Goal: Transaction & Acquisition: Purchase product/service

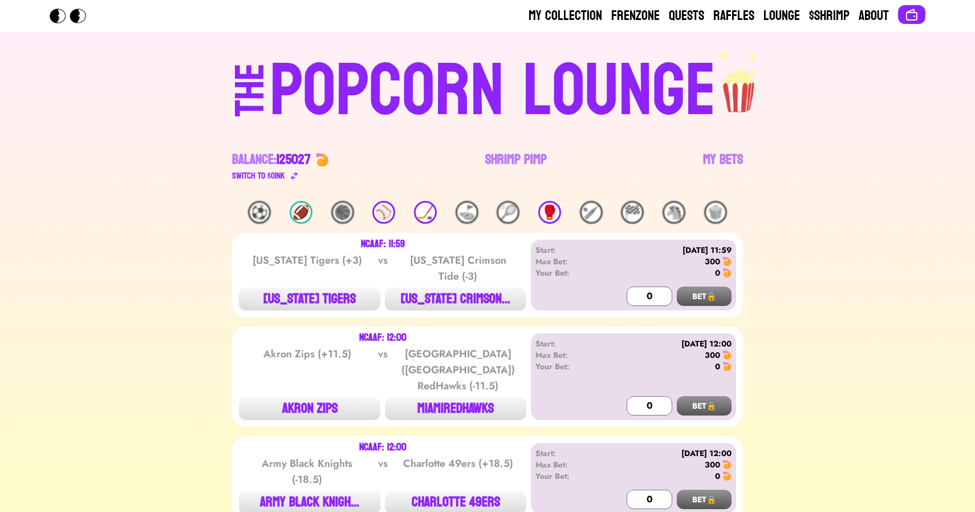
scroll to position [879, 0]
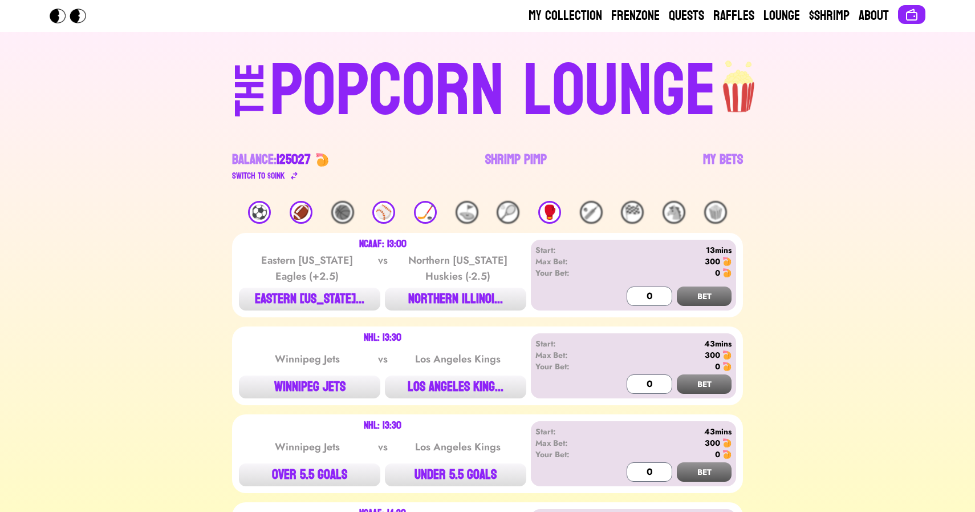
click at [257, 211] on div "⚽️" at bounding box center [259, 212] width 23 height 23
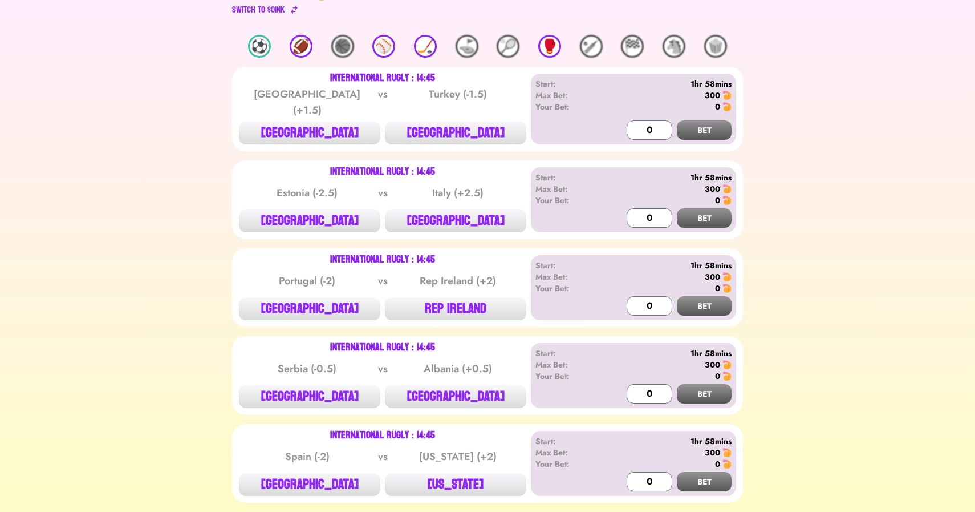
scroll to position [184, 0]
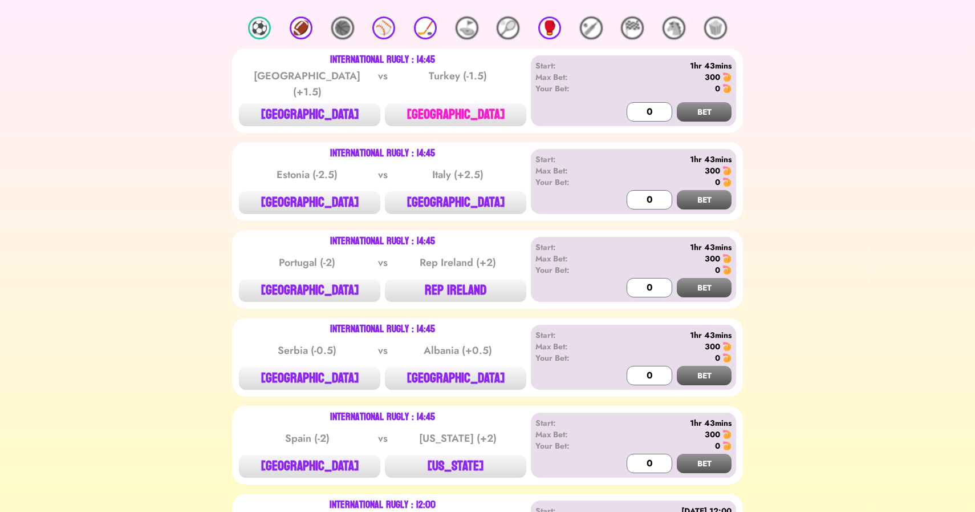
click at [463, 106] on button "TURKEY" at bounding box center [455, 114] width 141 height 23
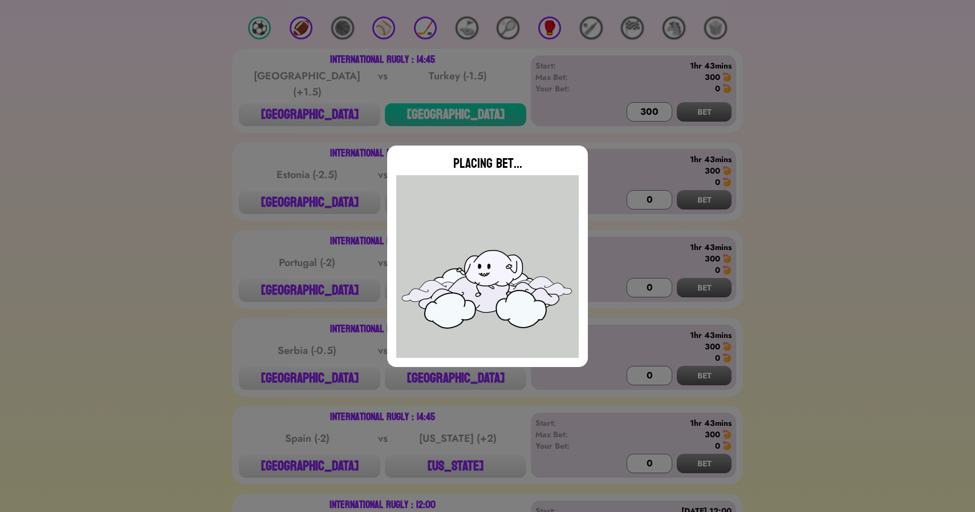
type input "0"
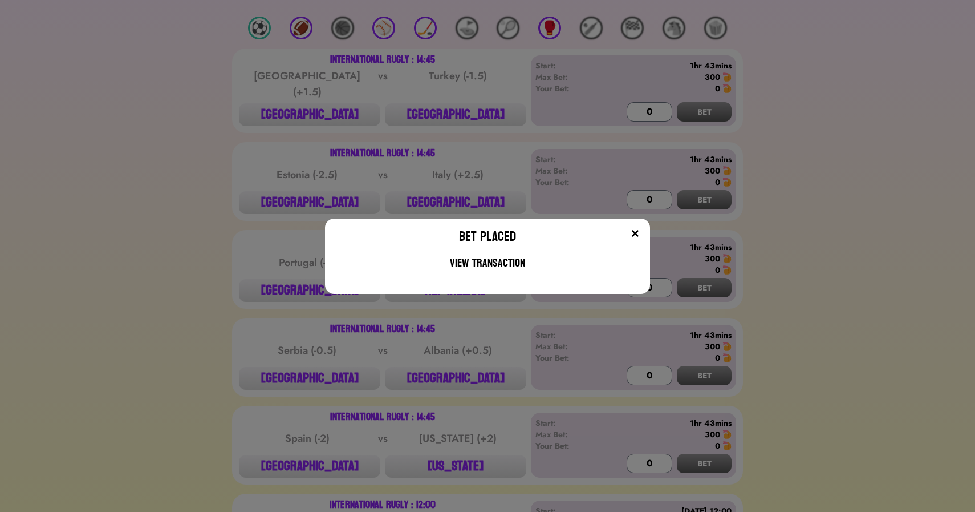
click at [470, 168] on div "Bet Placed View Transaction" at bounding box center [487, 256] width 975 height 512
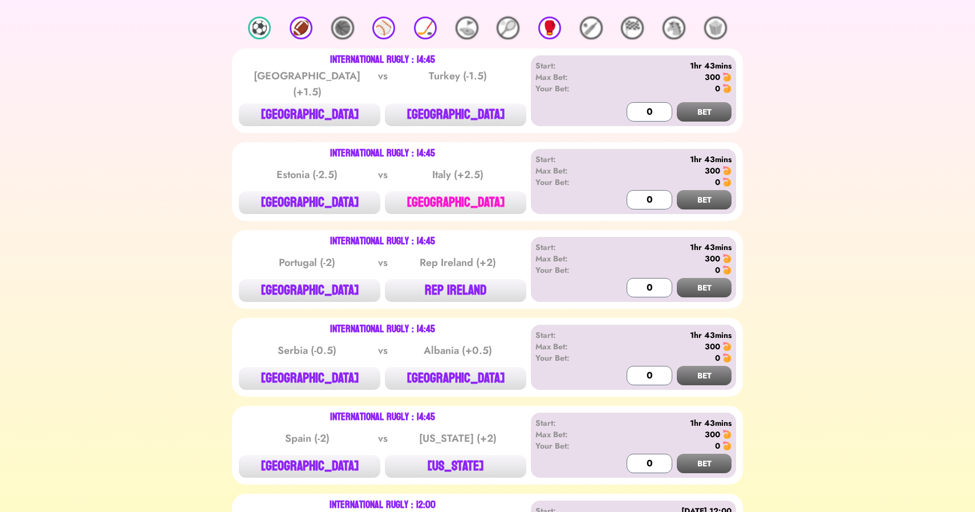
click at [449, 194] on button "ITALY" at bounding box center [455, 202] width 141 height 23
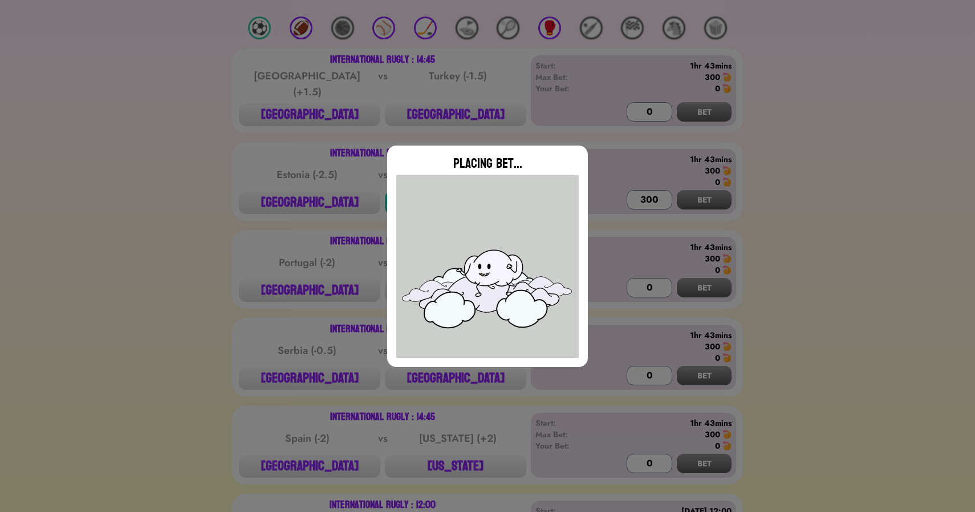
type input "0"
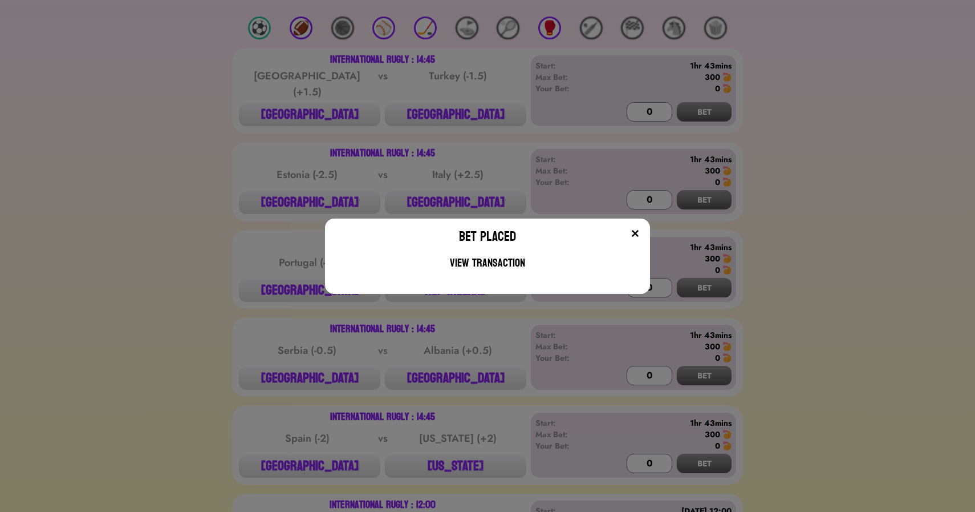
click at [227, 208] on div "Bet Placed View Transaction" at bounding box center [487, 256] width 975 height 512
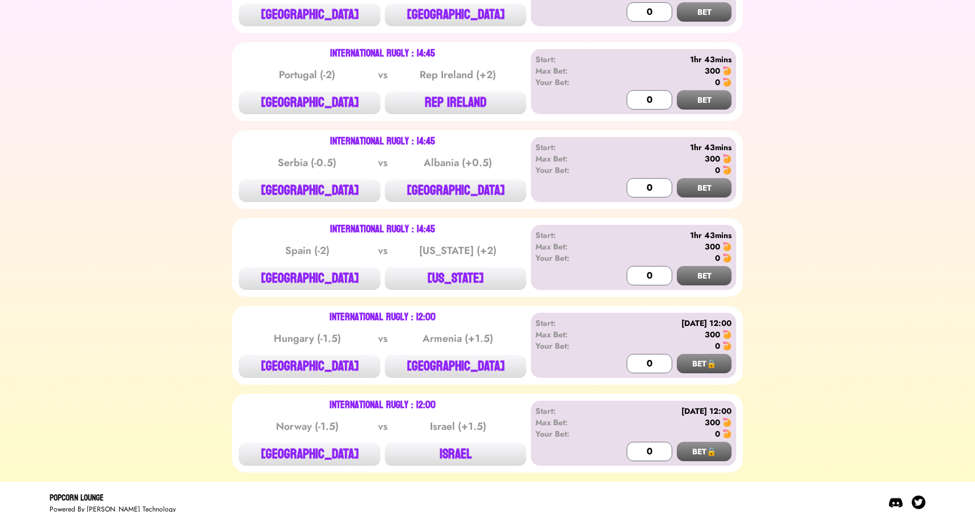
scroll to position [376, 0]
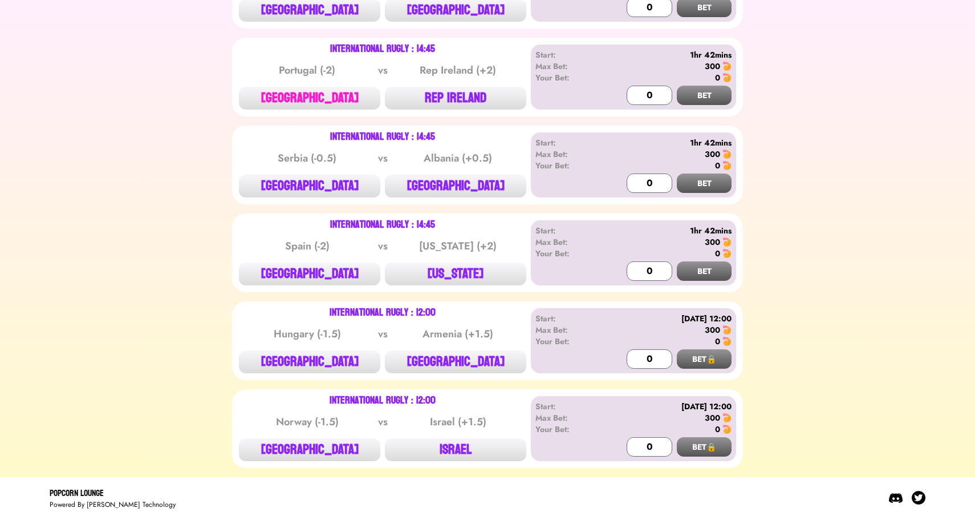
click at [315, 87] on button "PORTUGAL" at bounding box center [309, 98] width 141 height 23
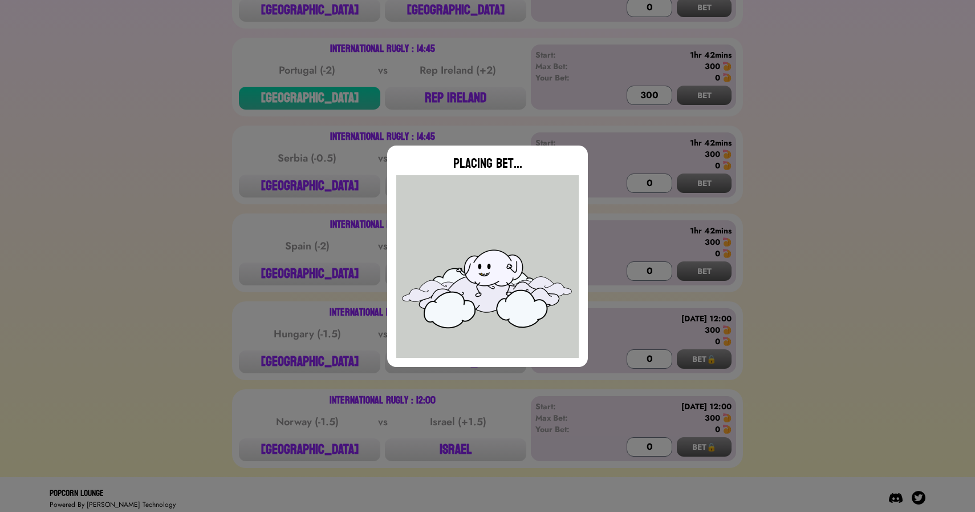
type input "0"
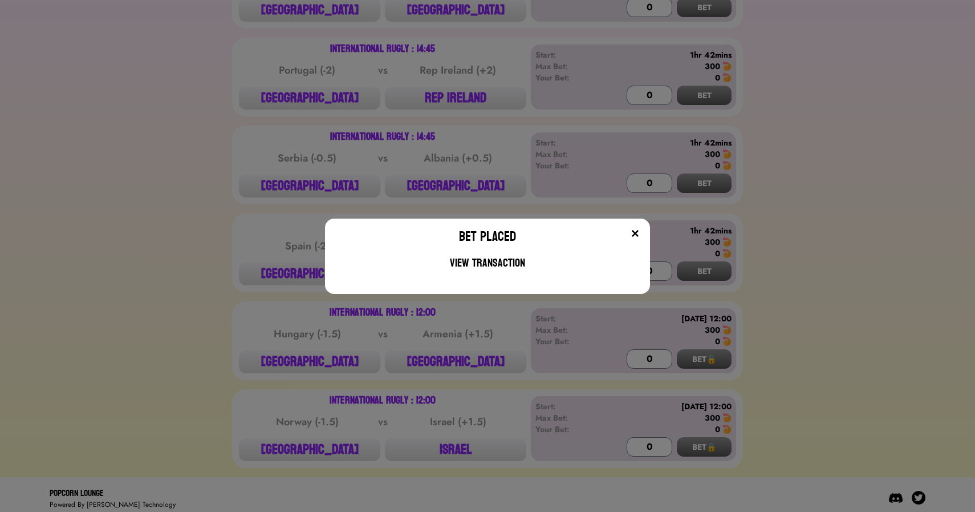
click at [267, 133] on div "Bet Placed View Transaction" at bounding box center [487, 256] width 975 height 512
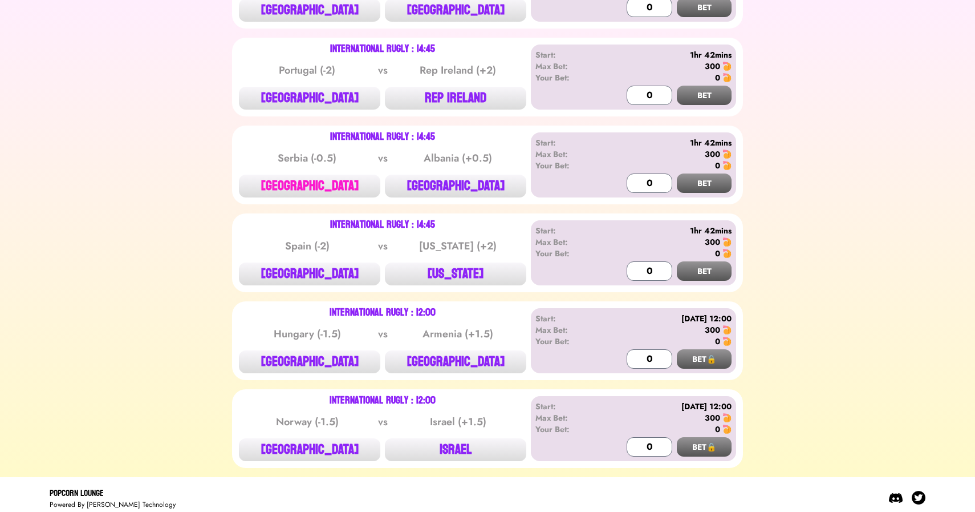
click at [302, 185] on button "SERBIA" at bounding box center [309, 186] width 141 height 23
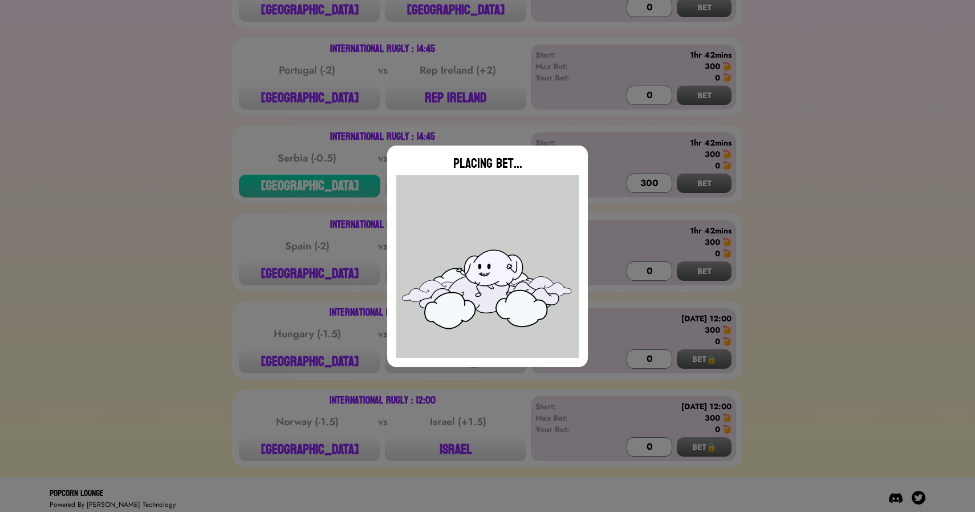
type input "0"
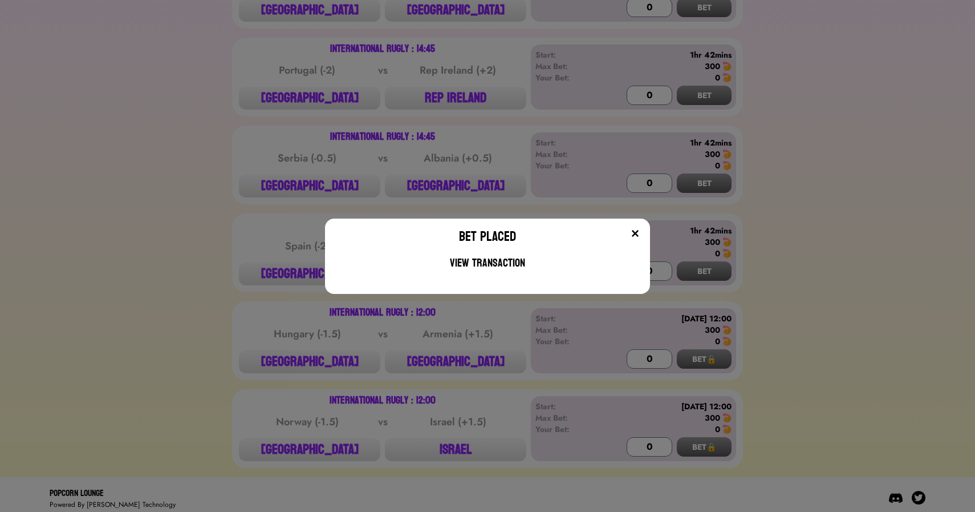
click at [270, 241] on div "Bet Placed View Transaction" at bounding box center [487, 256] width 975 height 512
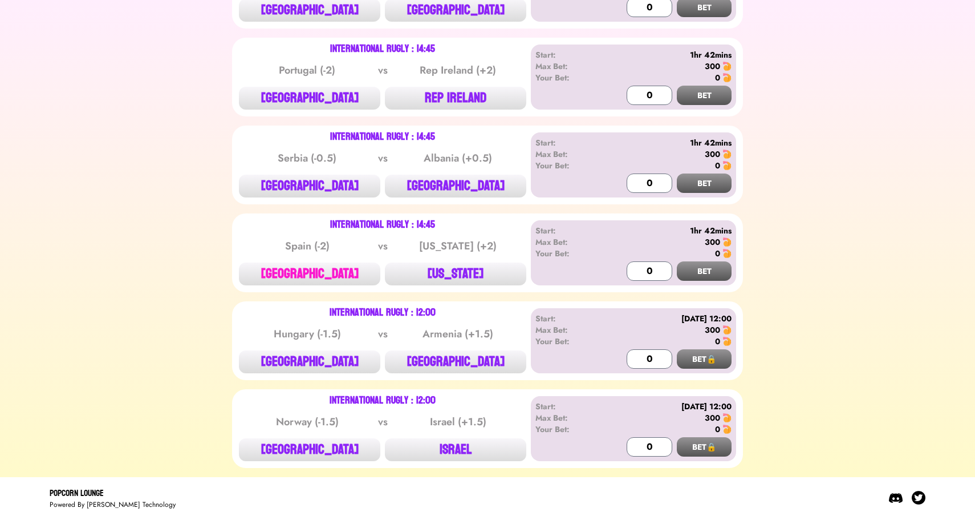
click at [311, 265] on button "SPAIN" at bounding box center [309, 273] width 141 height 23
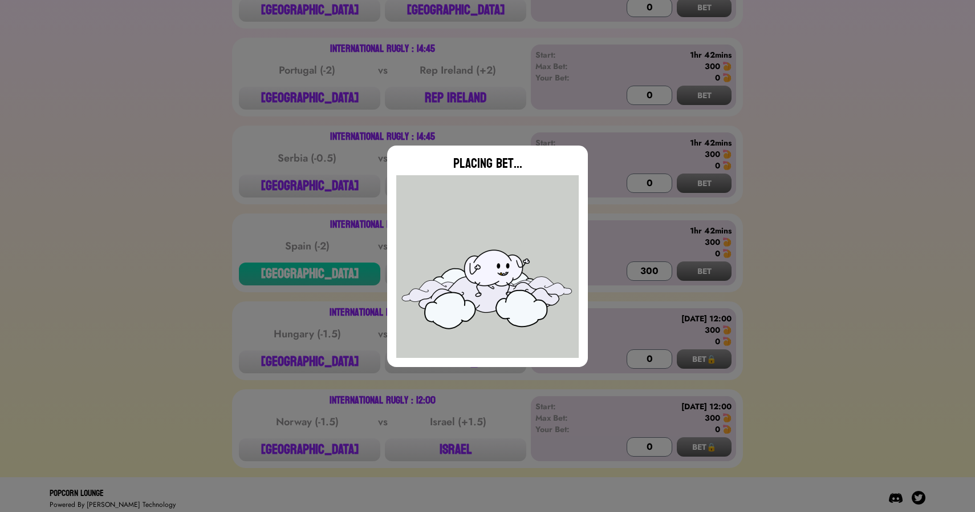
type input "0"
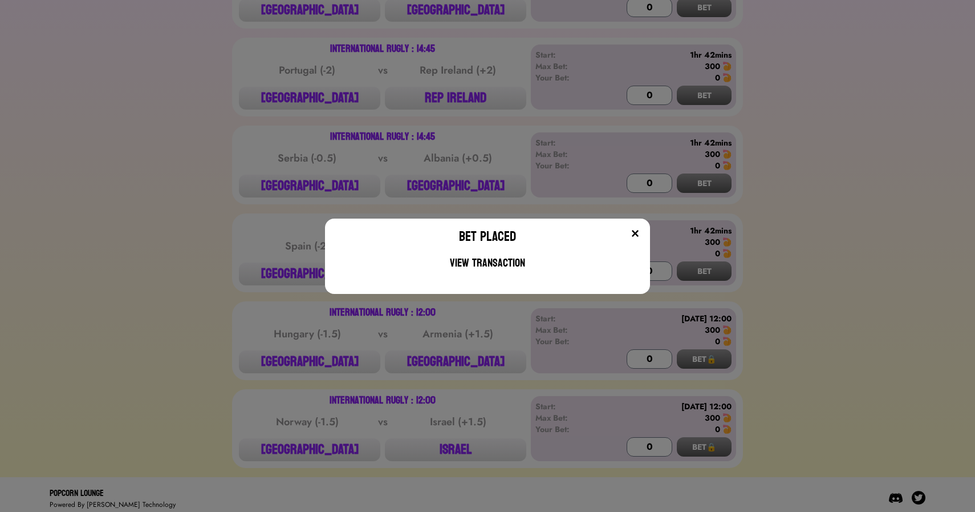
click at [362, 82] on div "Bet Placed View Transaction" at bounding box center [487, 256] width 975 height 512
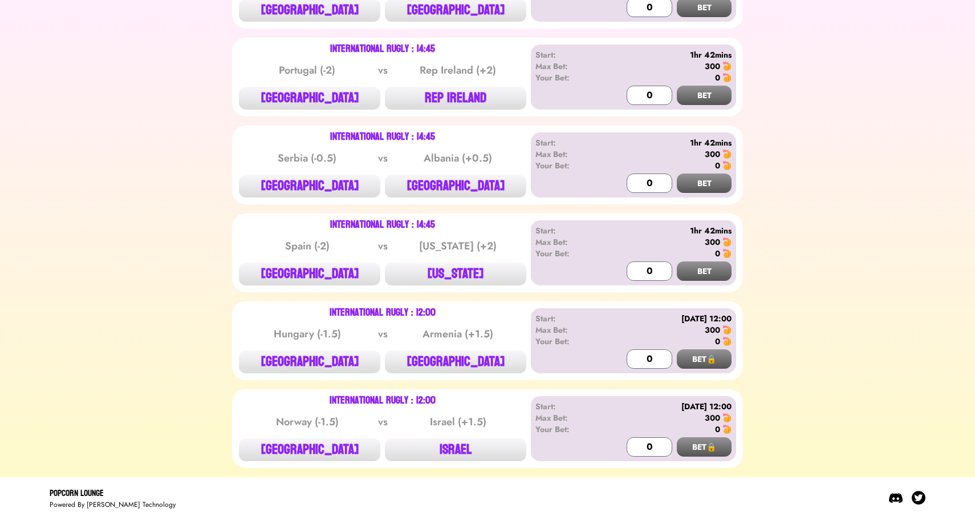
scroll to position [0, 0]
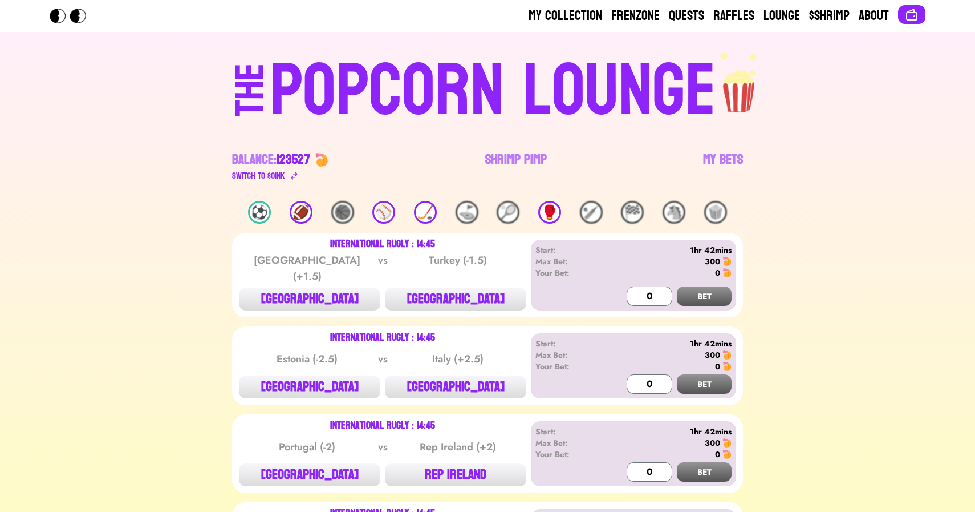
click at [420, 217] on div "🏒" at bounding box center [425, 212] width 23 height 23
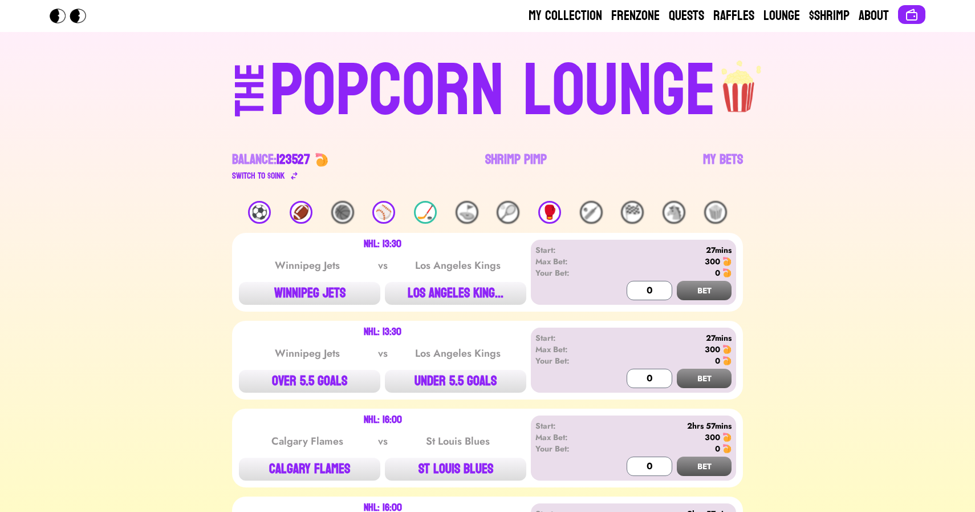
click at [381, 203] on div "⚾️" at bounding box center [383, 212] width 23 height 23
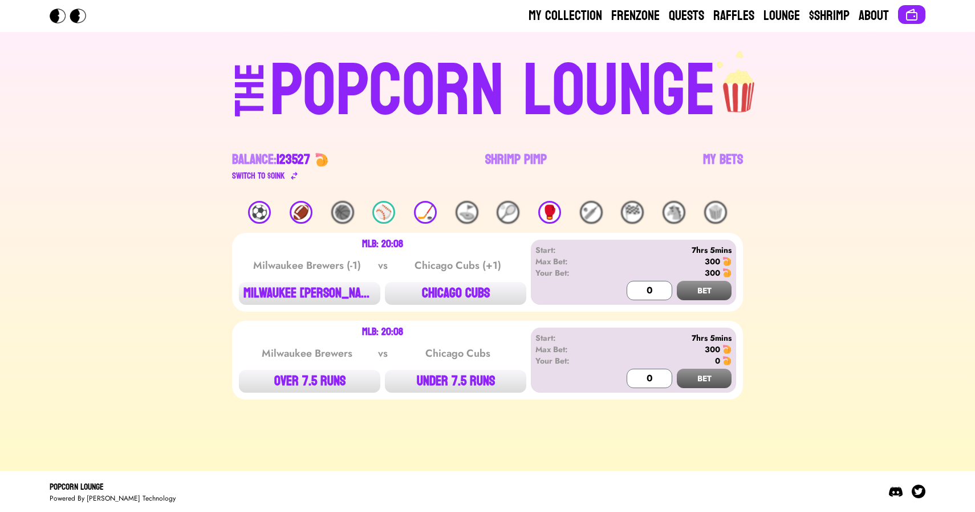
click at [298, 210] on div "🏈" at bounding box center [301, 212] width 23 height 23
